Goal: Find specific page/section: Find specific page/section

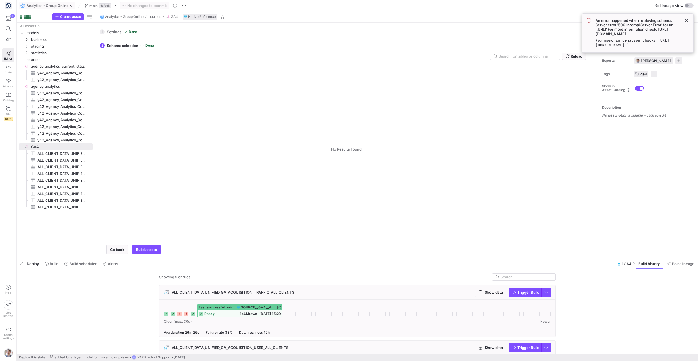
click at [21, 5] on span "🌀" at bounding box center [22, 6] width 4 height 4
type input "962163"
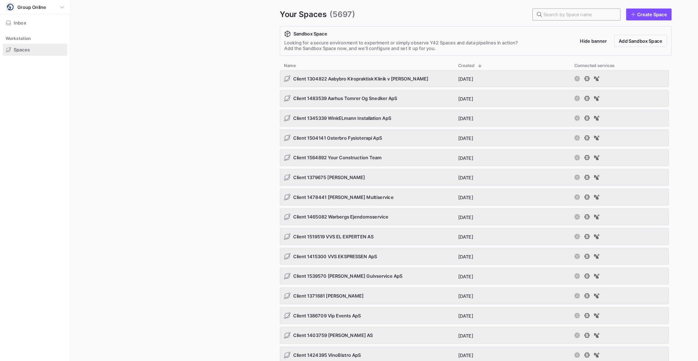
click at [447, 14] on div at bounding box center [458, 11] width 56 height 9
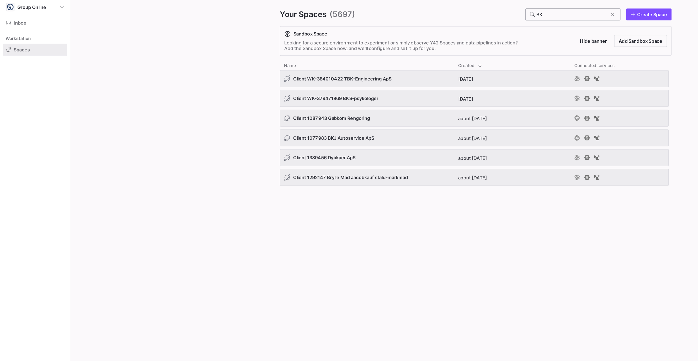
type input "B"
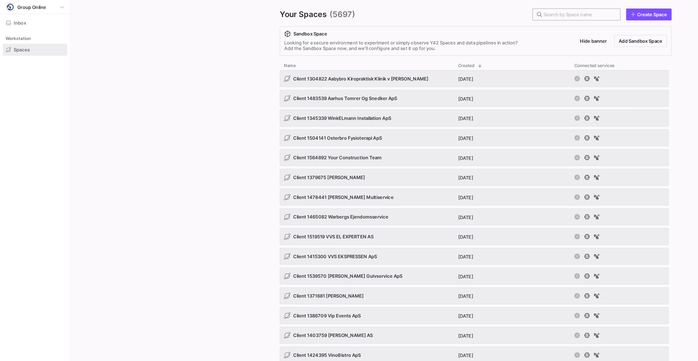
click at [459, 10] on input "text" at bounding box center [458, 11] width 56 height 4
paste input "962163"
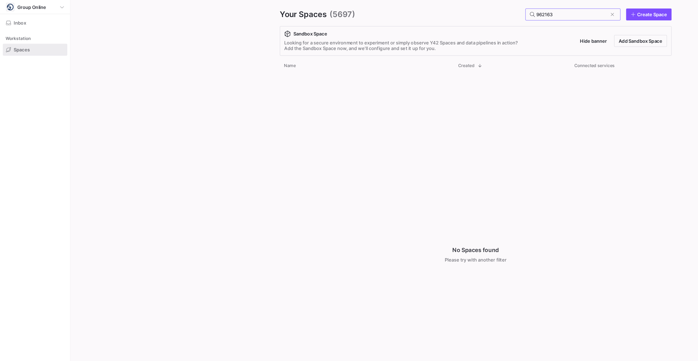
type input "962163"
